Goal: Navigation & Orientation: Go to known website

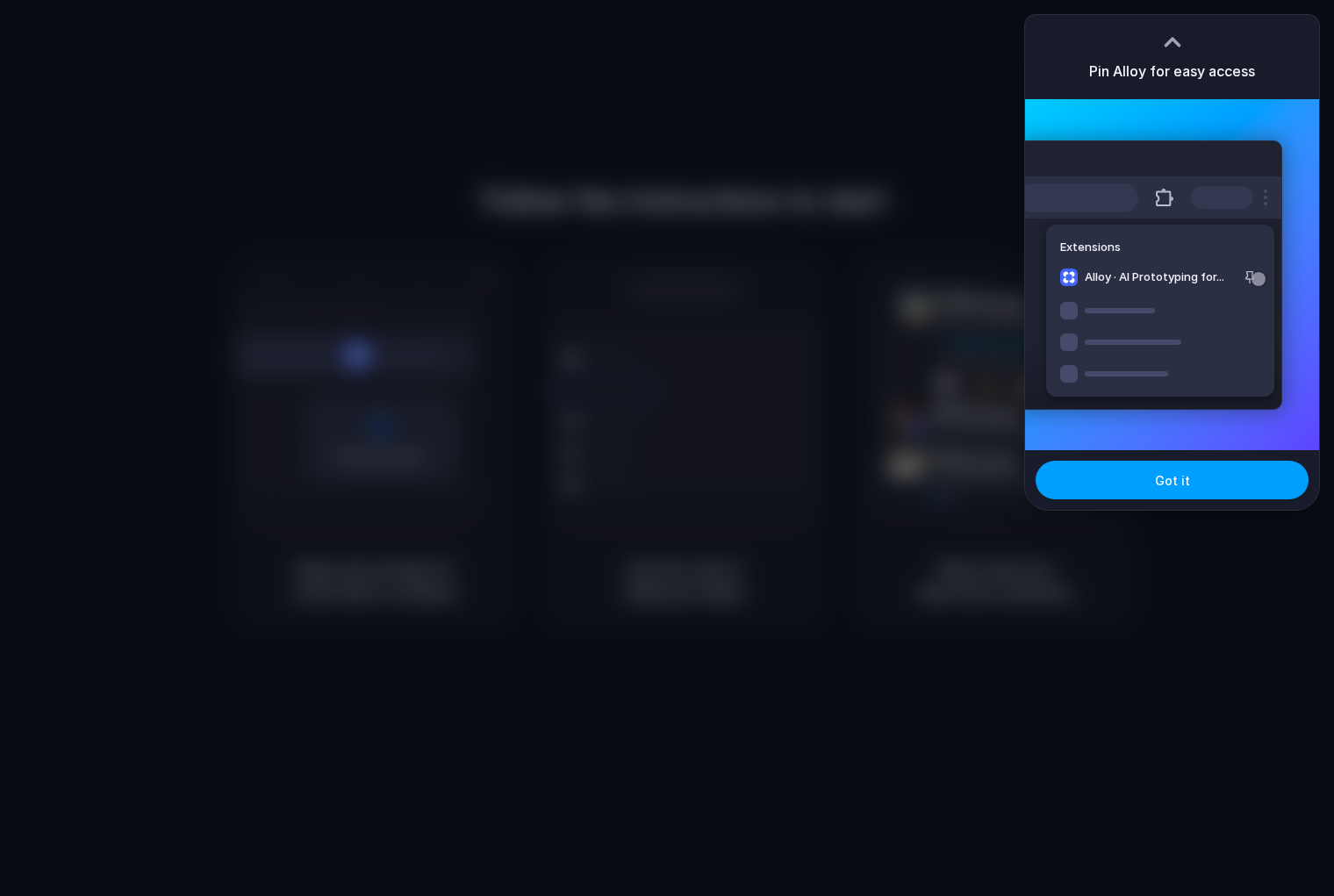
click at [1181, 485] on span "Got it" at bounding box center [1173, 480] width 35 height 19
